Goal: Task Accomplishment & Management: Use online tool/utility

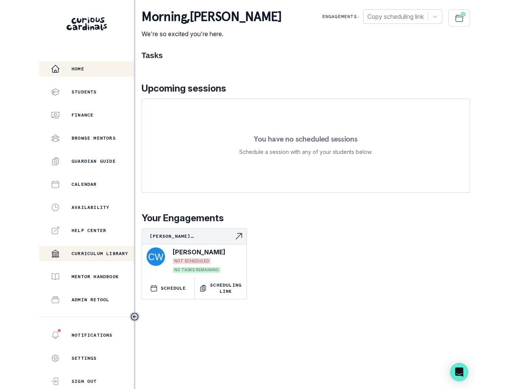
scroll to position [83, 0]
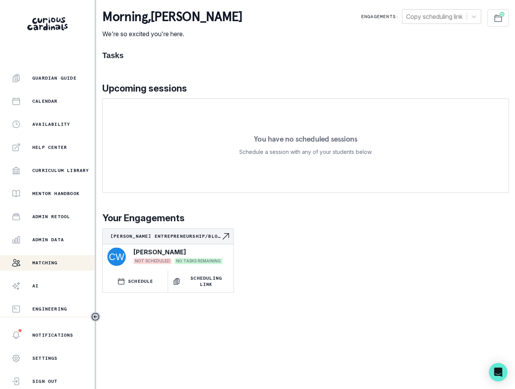
click at [52, 269] on button "Matching" at bounding box center [47, 262] width 95 height 15
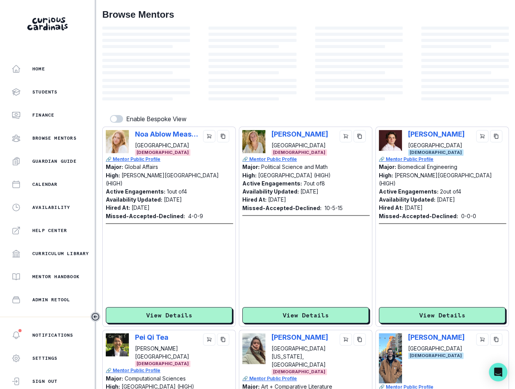
scroll to position [83, 0]
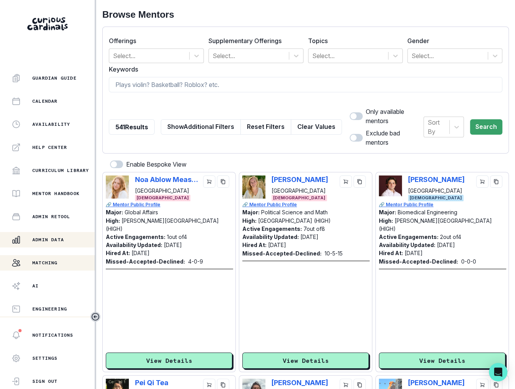
click at [51, 244] on div "Admin Data" at bounding box center [53, 239] width 83 height 9
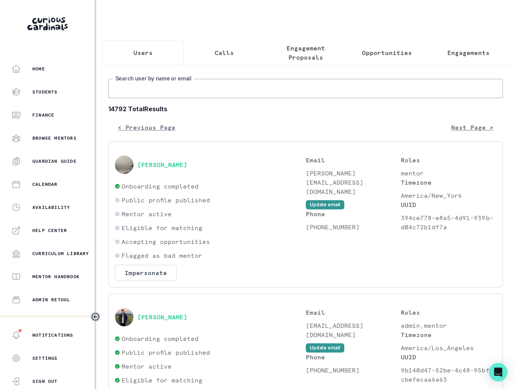
click at [176, 95] on input "Search user by name or email" at bounding box center [306, 88] width 394 height 19
type input "[PERSON_NAME]"
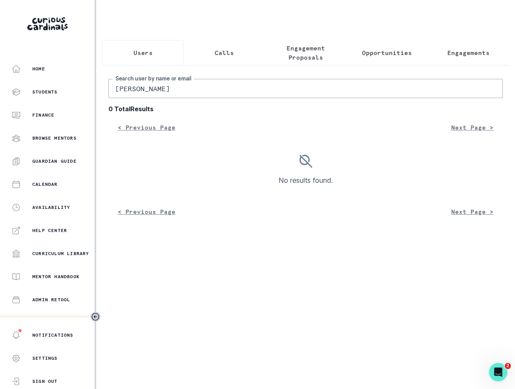
click at [132, 88] on input "[PERSON_NAME]" at bounding box center [306, 88] width 394 height 19
type input "[PERSON_NAME]"
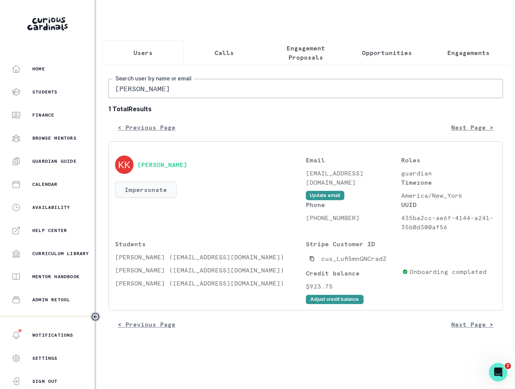
click at [140, 192] on button "Impersonate" at bounding box center [146, 190] width 62 height 16
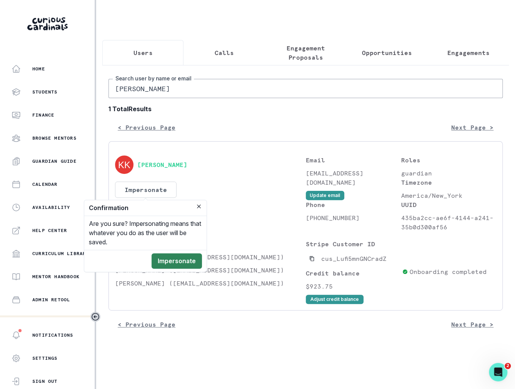
click at [176, 261] on button "Impersonate" at bounding box center [177, 260] width 50 height 15
